Goal: Task Accomplishment & Management: Manage account settings

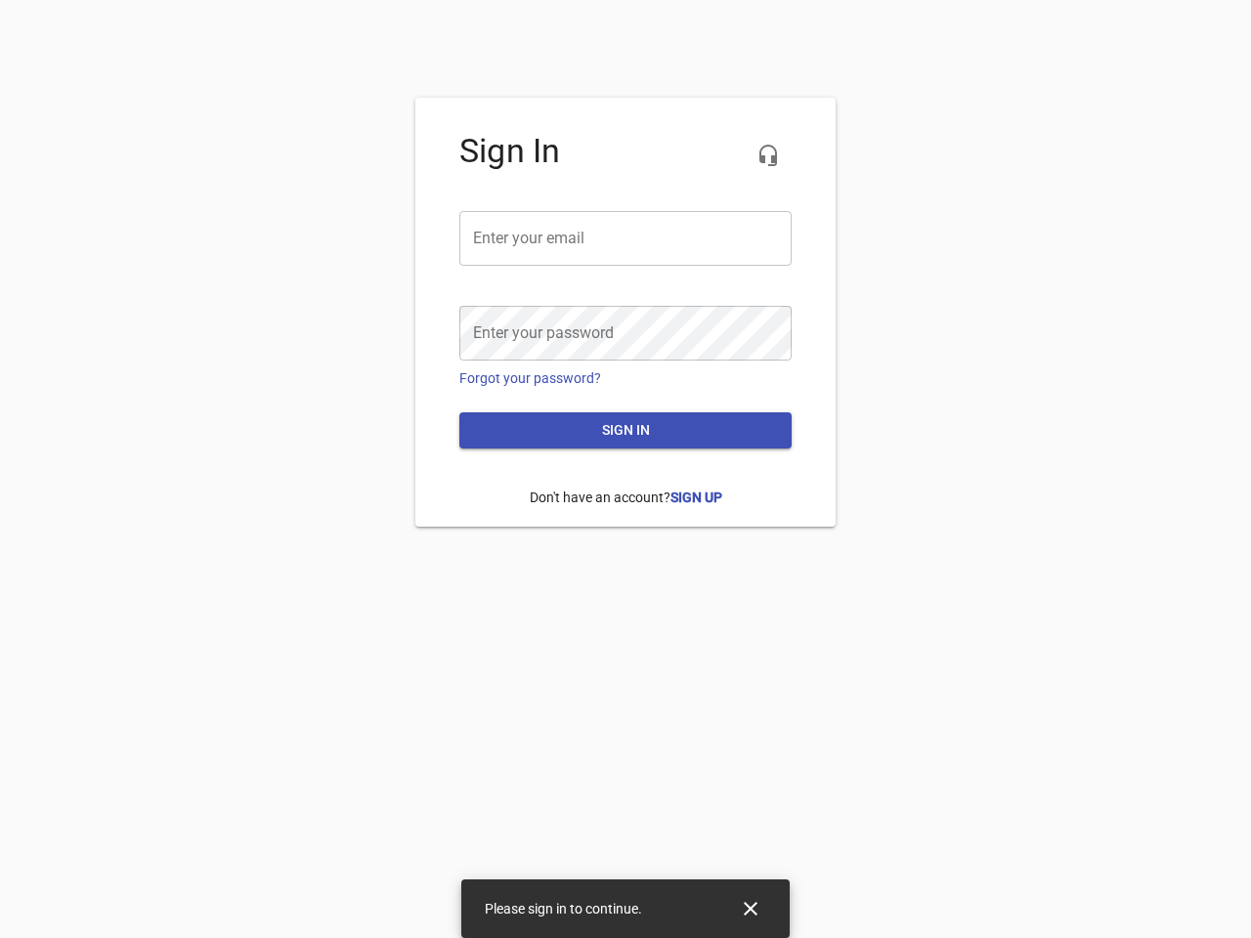
click at [768, 155] on icon "button" at bounding box center [768, 155] width 23 height 23
click at [626, 238] on input "email" at bounding box center [625, 238] width 332 height 55
click at [751, 909] on icon "Close" at bounding box center [751, 909] width 14 height 14
